Goal: Task Accomplishment & Management: Manage account settings

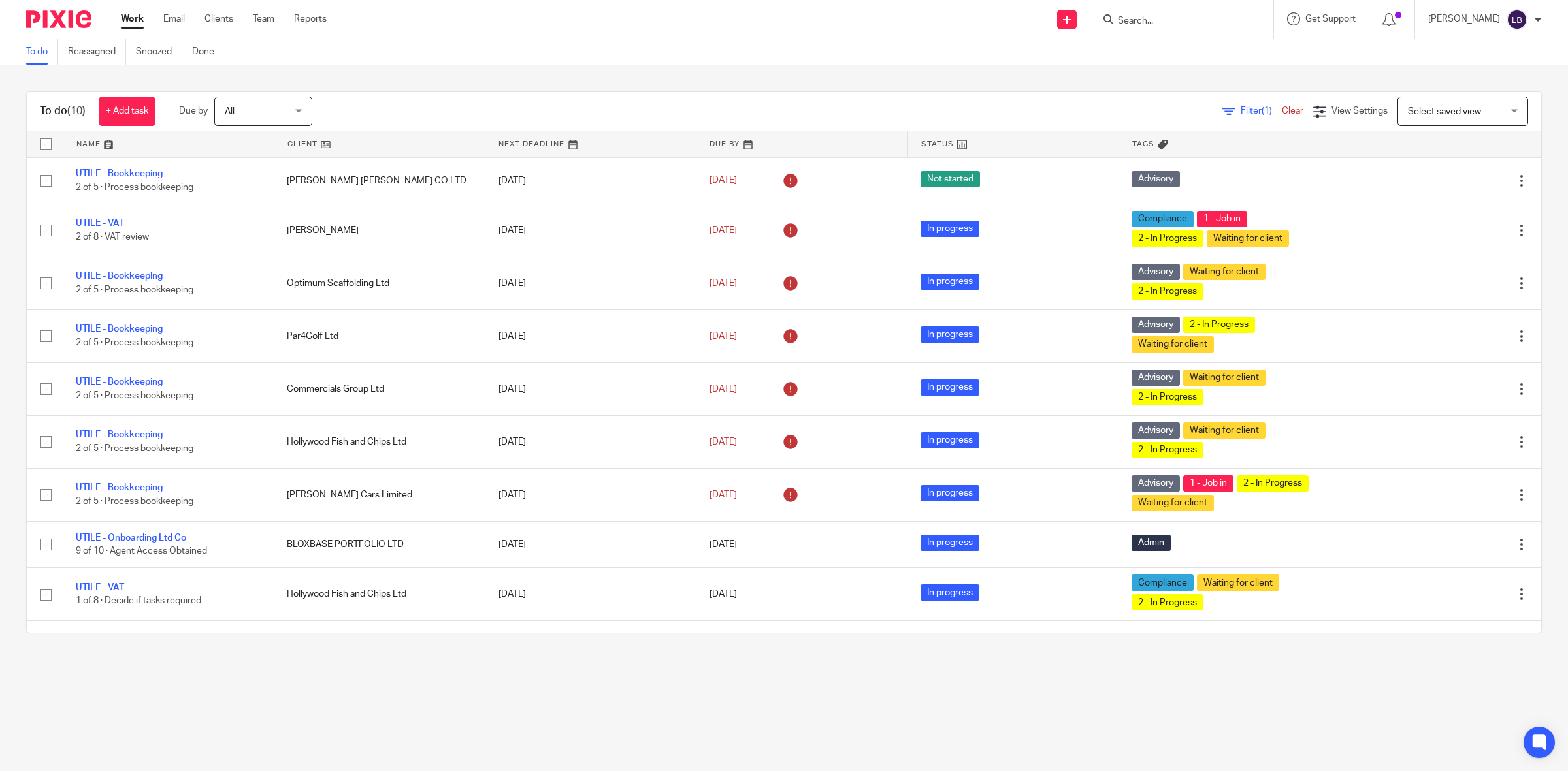
click at [1218, 15] on input "Search" at bounding box center [1175, 21] width 117 height 12
type input "belay"
click at [1205, 56] on link at bounding box center [1224, 56] width 221 height 30
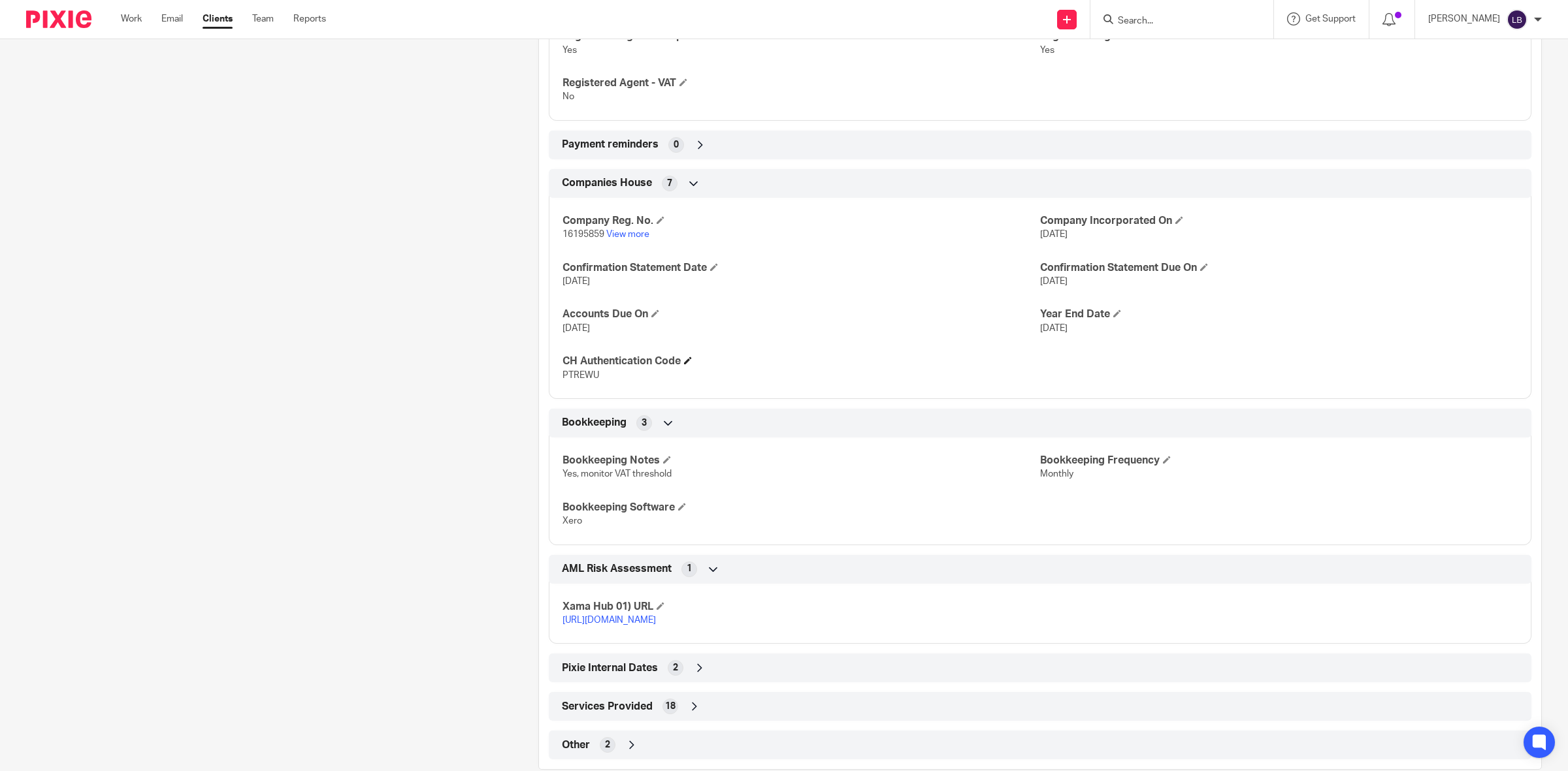
scroll to position [815, 0]
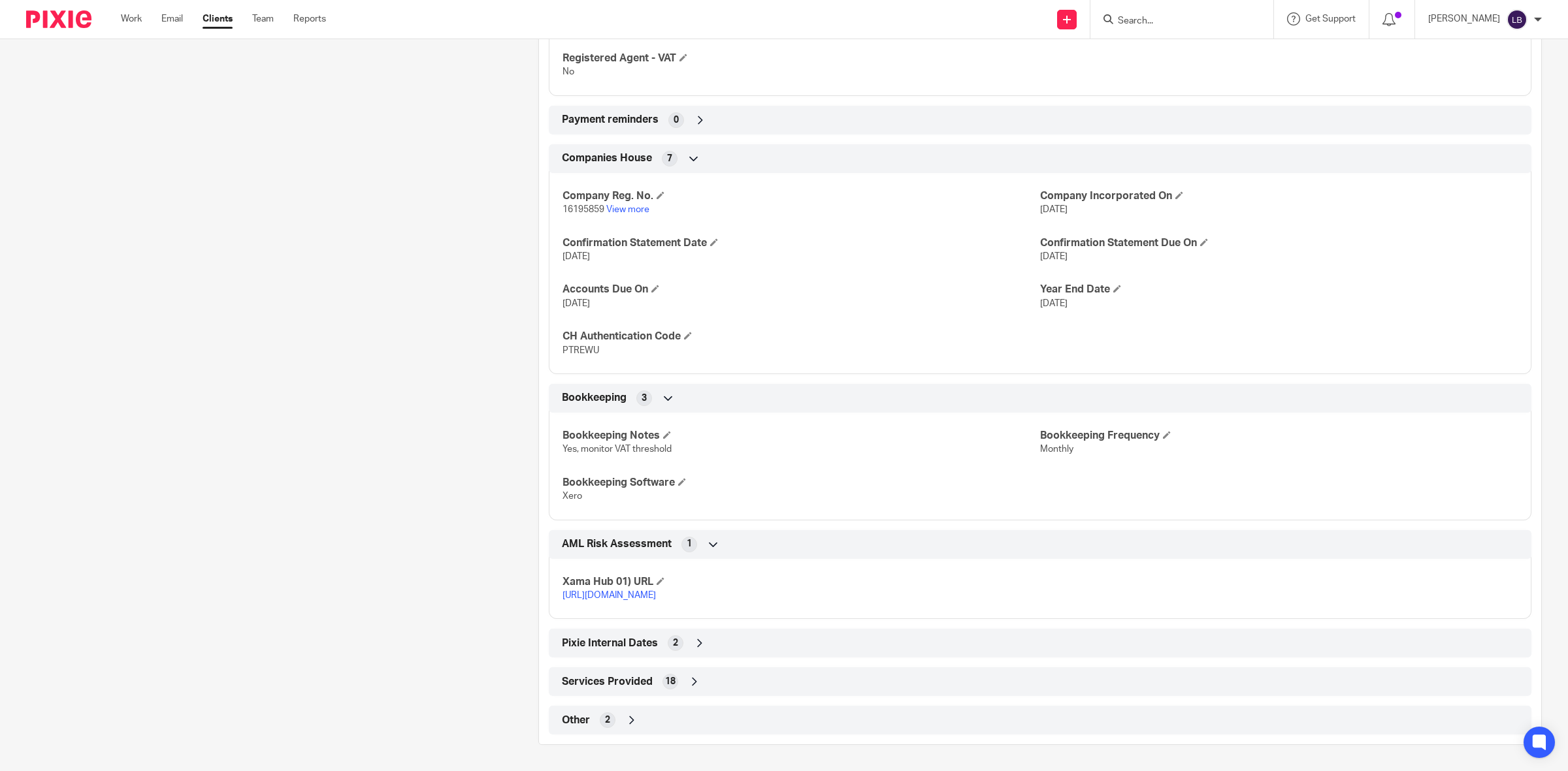
click at [692, 683] on icon at bounding box center [694, 681] width 13 height 13
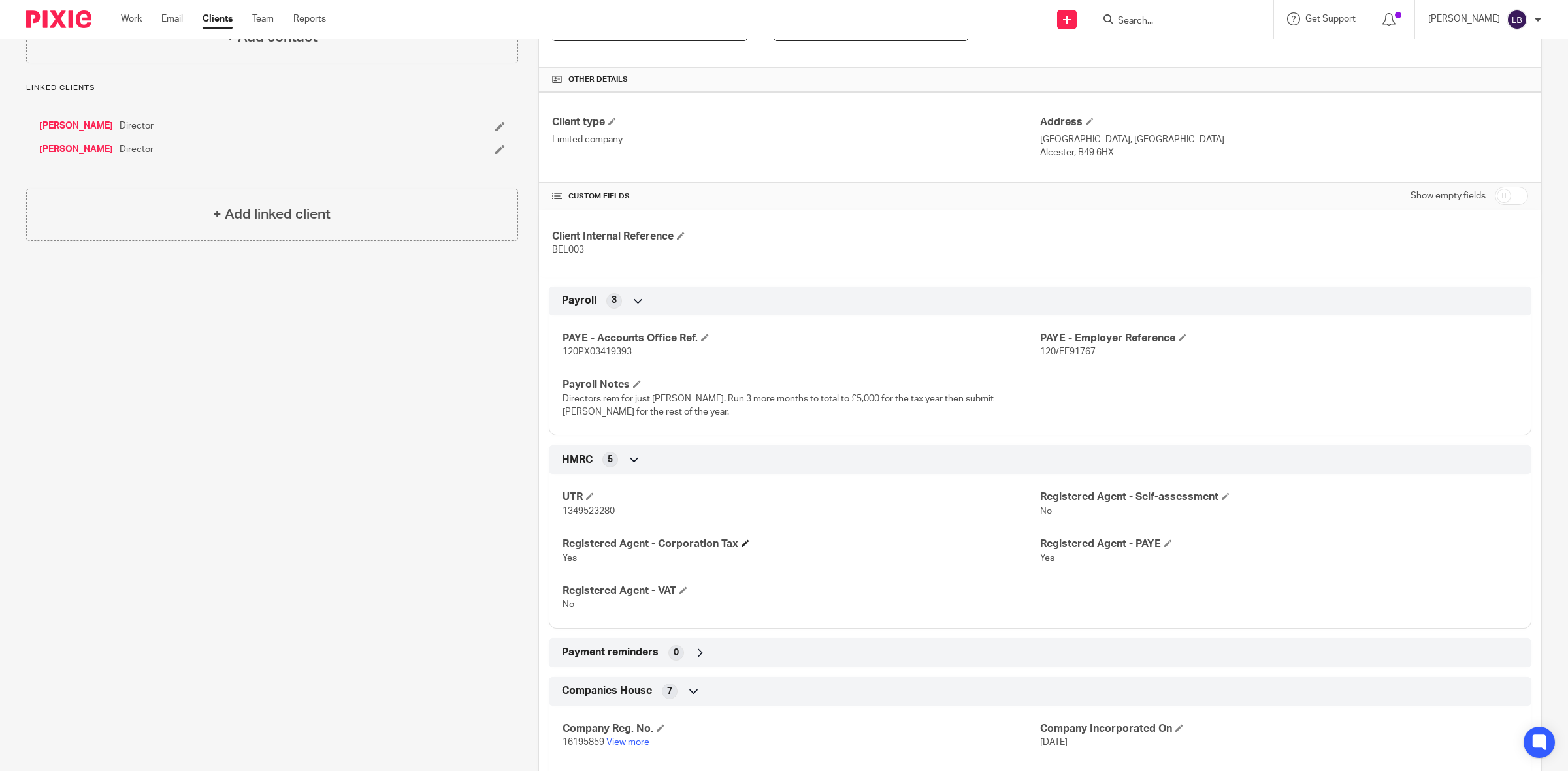
scroll to position [108, 0]
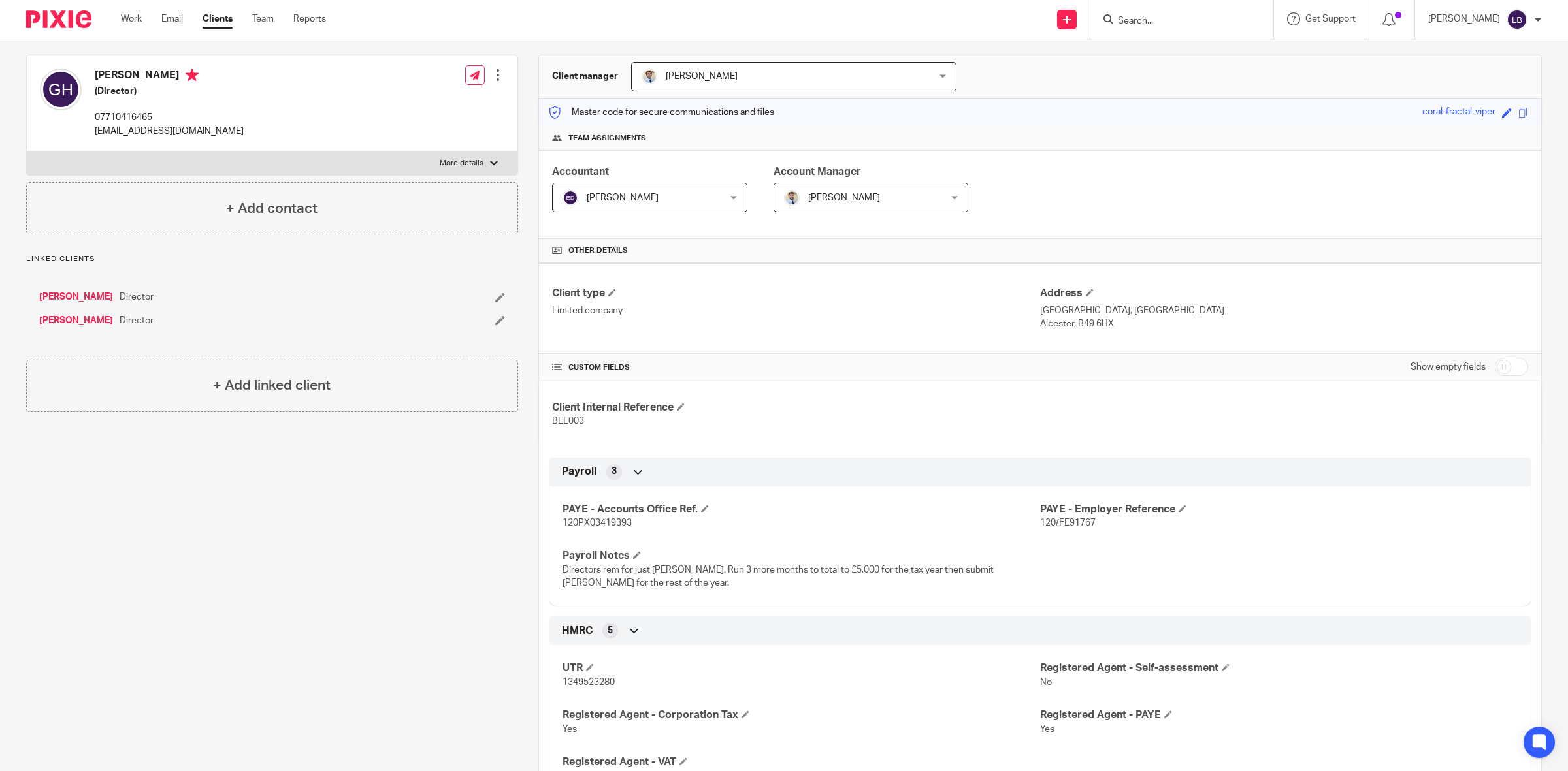
click at [1512, 374] on input "checkbox" at bounding box center [1512, 366] width 34 height 18
checkbox input "true"
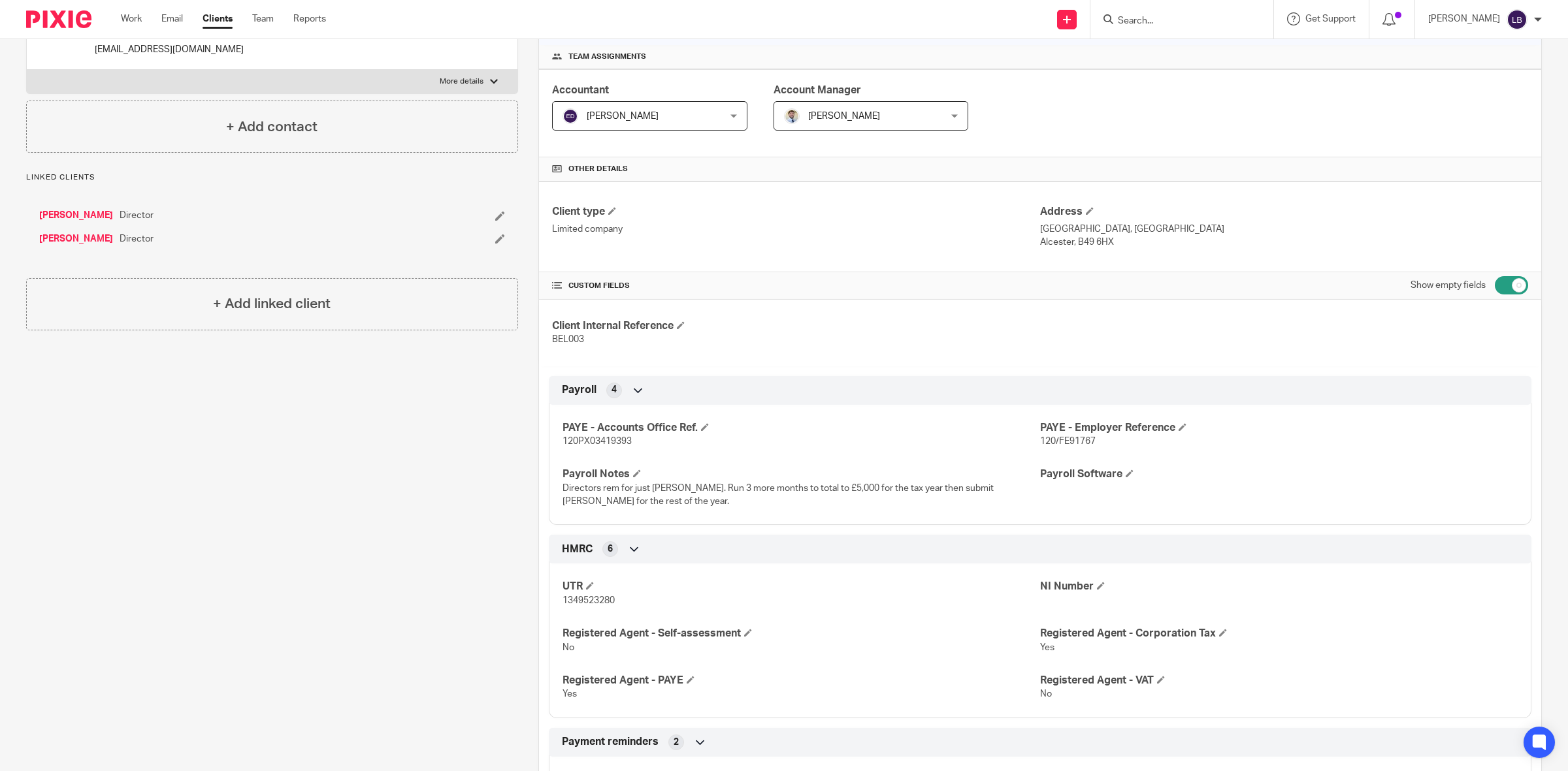
scroll to position [0, 0]
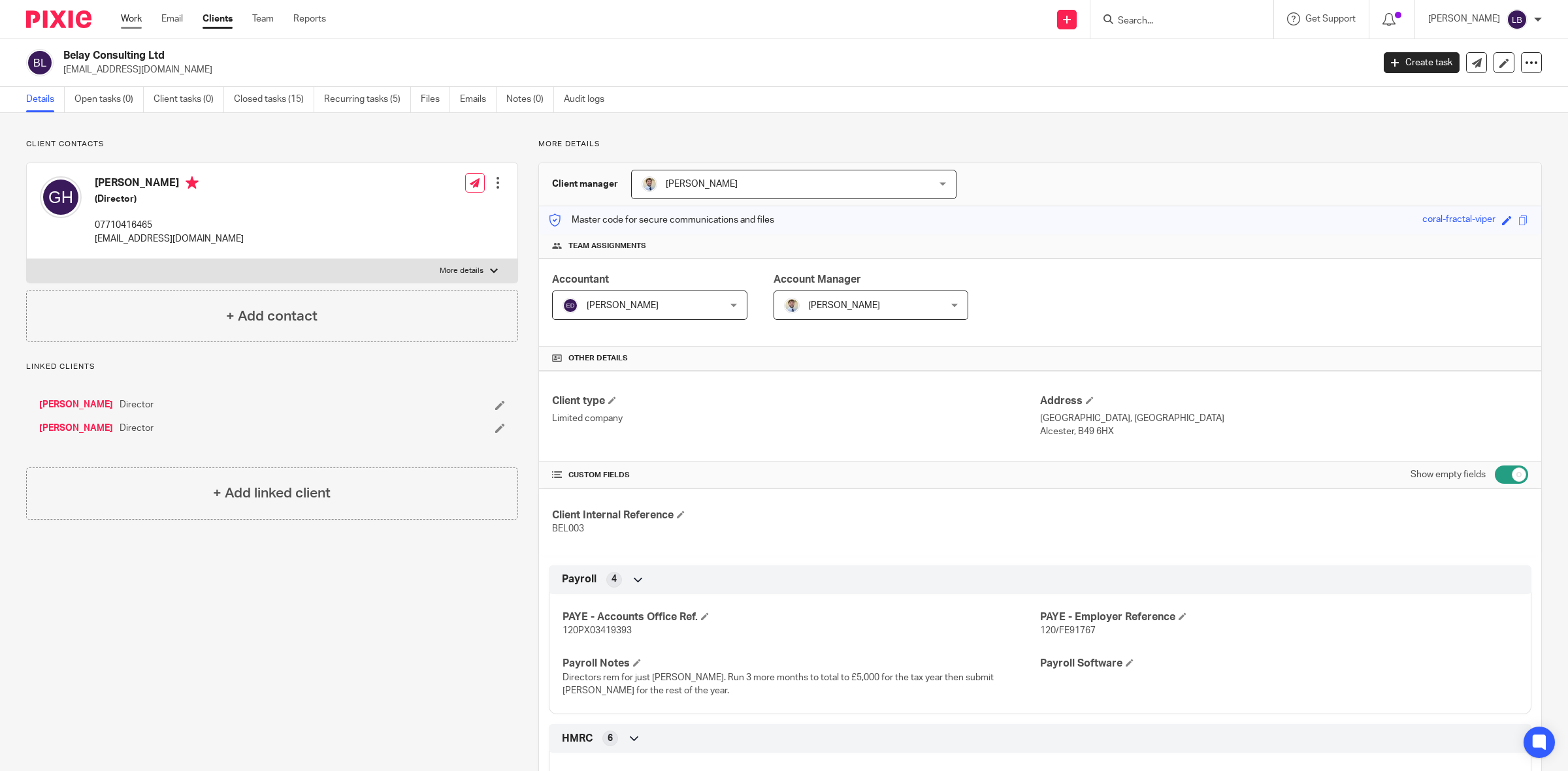
click at [139, 17] on link "Work" at bounding box center [131, 19] width 21 height 13
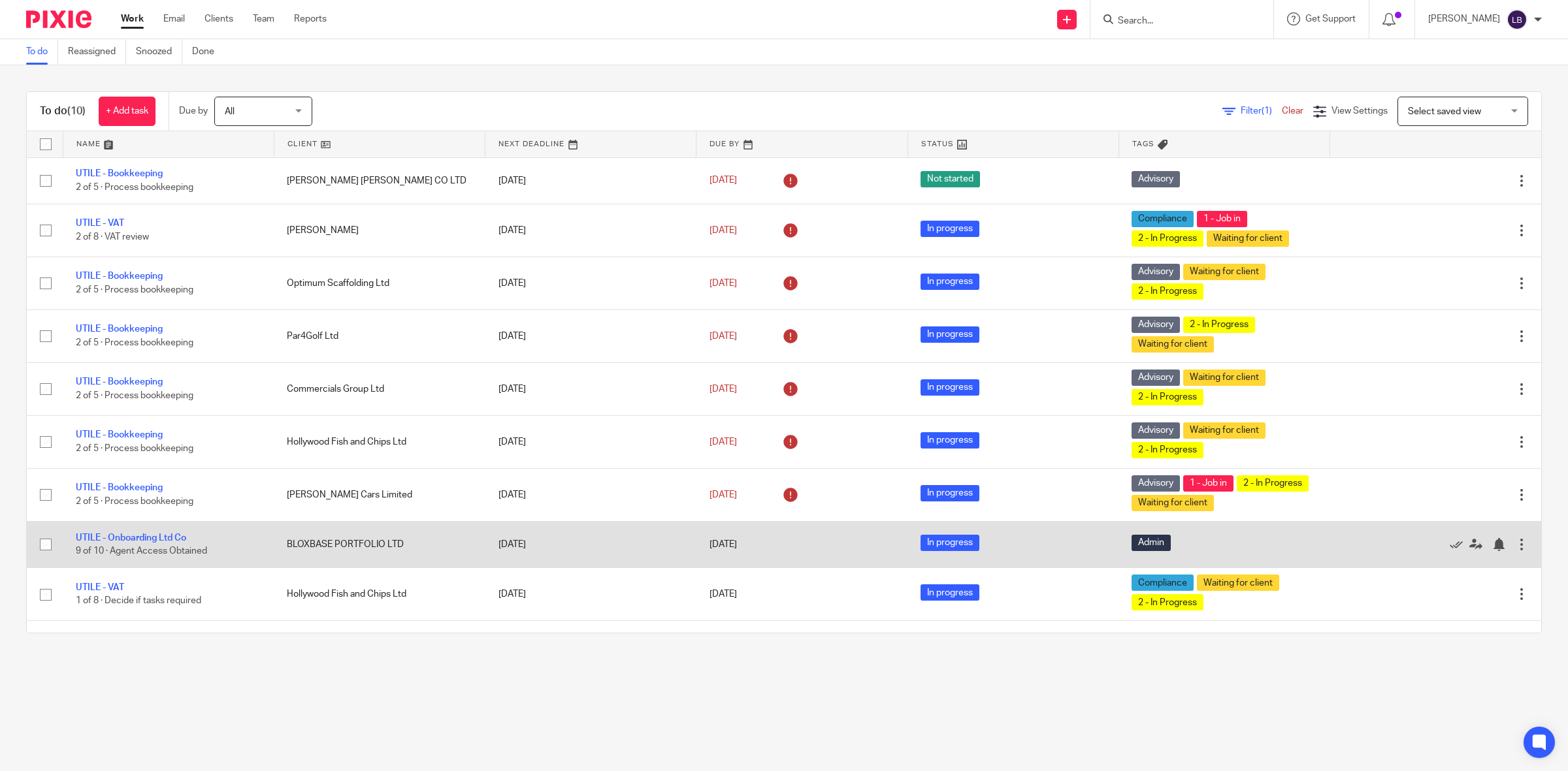
scroll to position [36, 0]
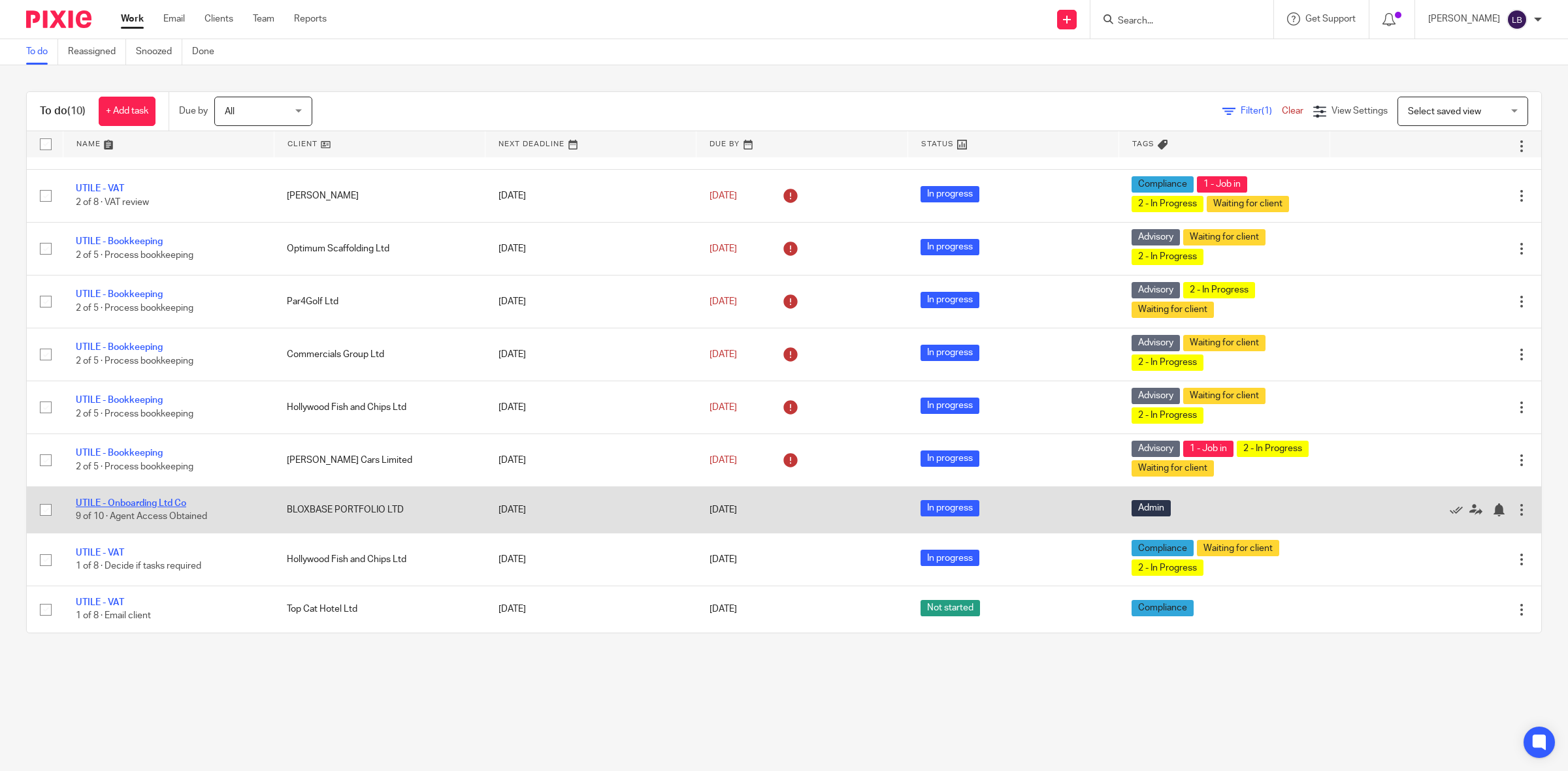
click at [135, 502] on link "UTILE - Onboarding Ltd Co" at bounding box center [131, 504] width 111 height 9
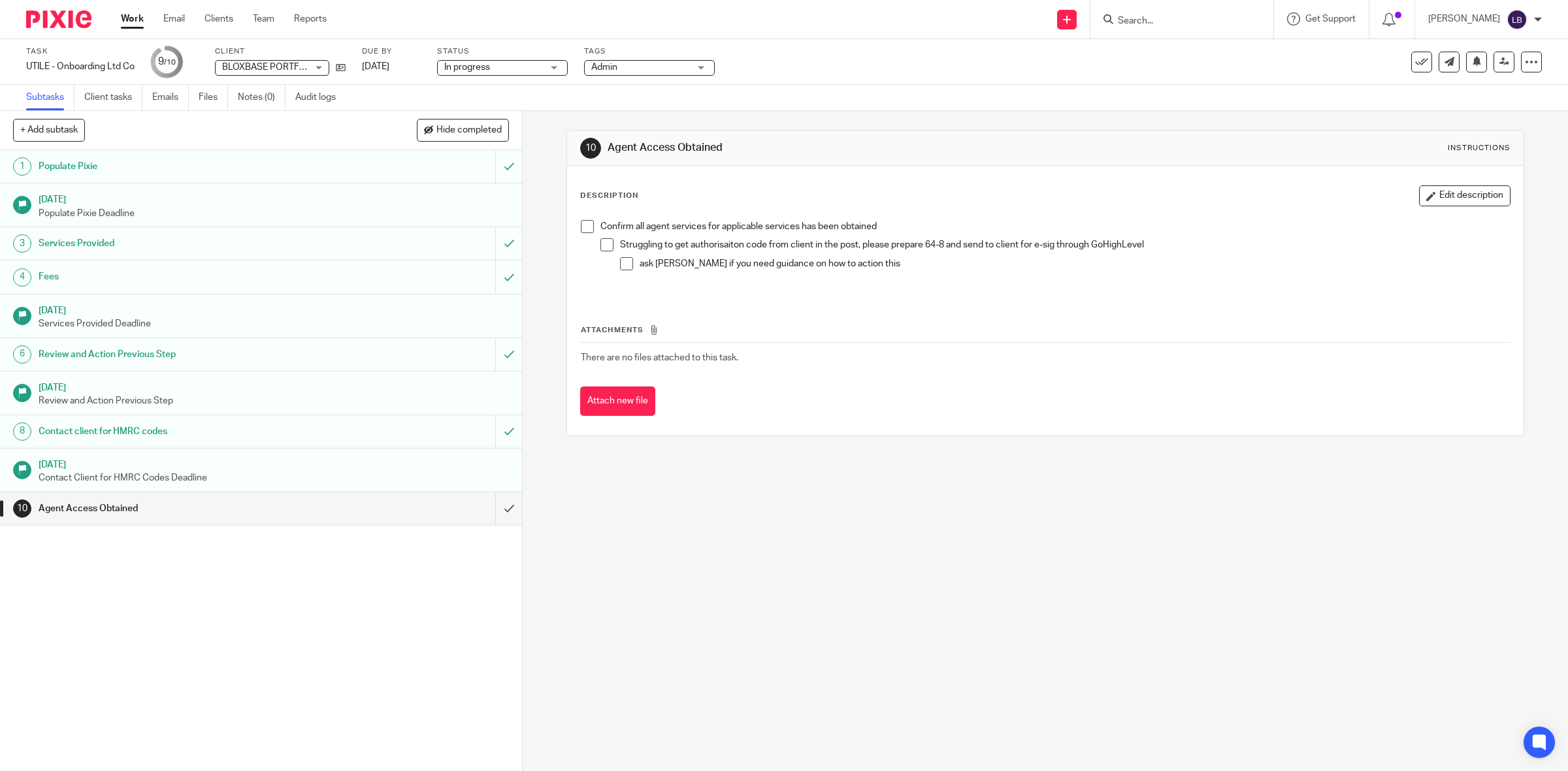
click at [585, 226] on span at bounding box center [587, 226] width 13 height 13
click at [601, 244] on span at bounding box center [606, 244] width 13 height 13
click at [133, 17] on link "Work" at bounding box center [132, 19] width 23 height 13
